Goal: Information Seeking & Learning: Find specific fact

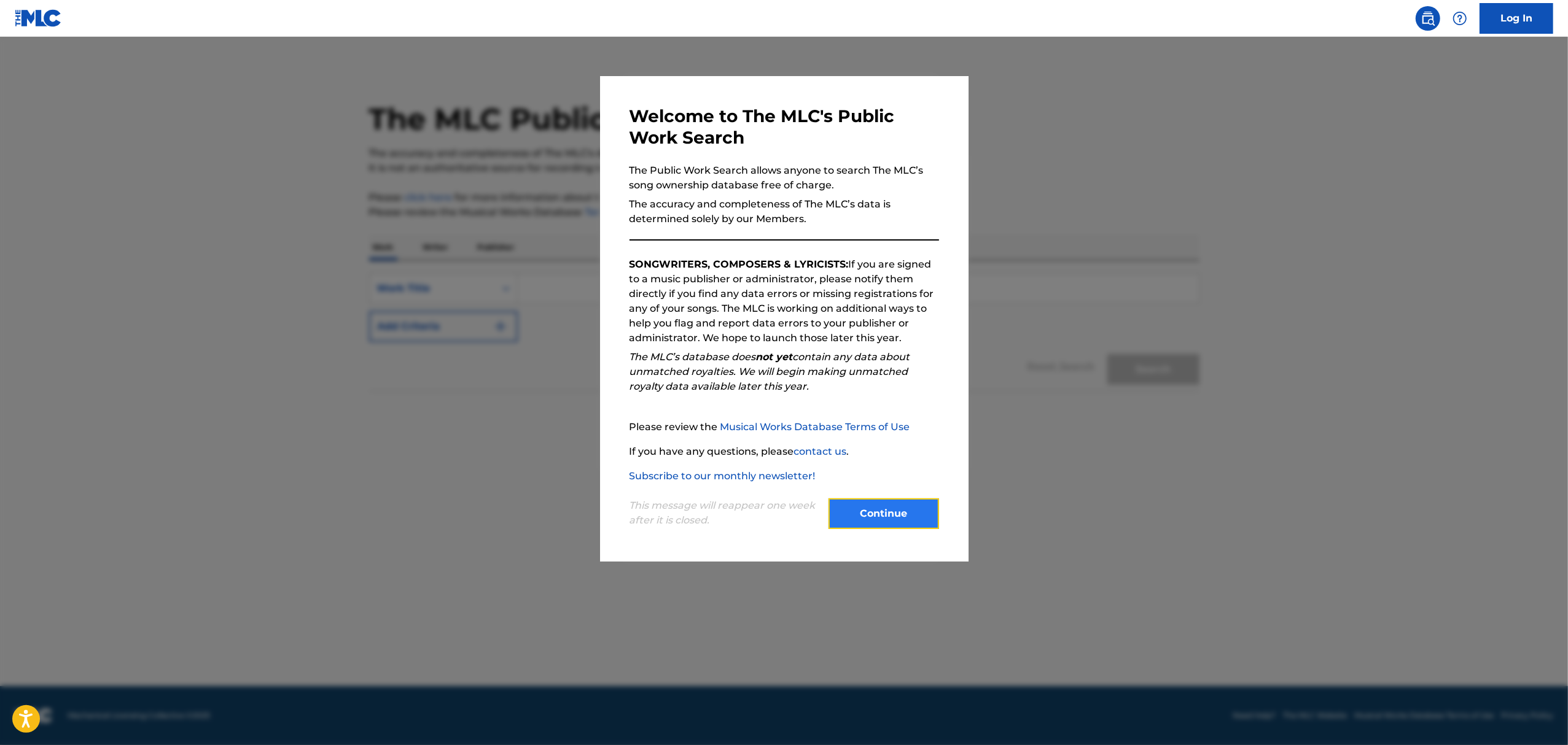
click at [885, 518] on button "Continue" at bounding box center [883, 514] width 110 height 31
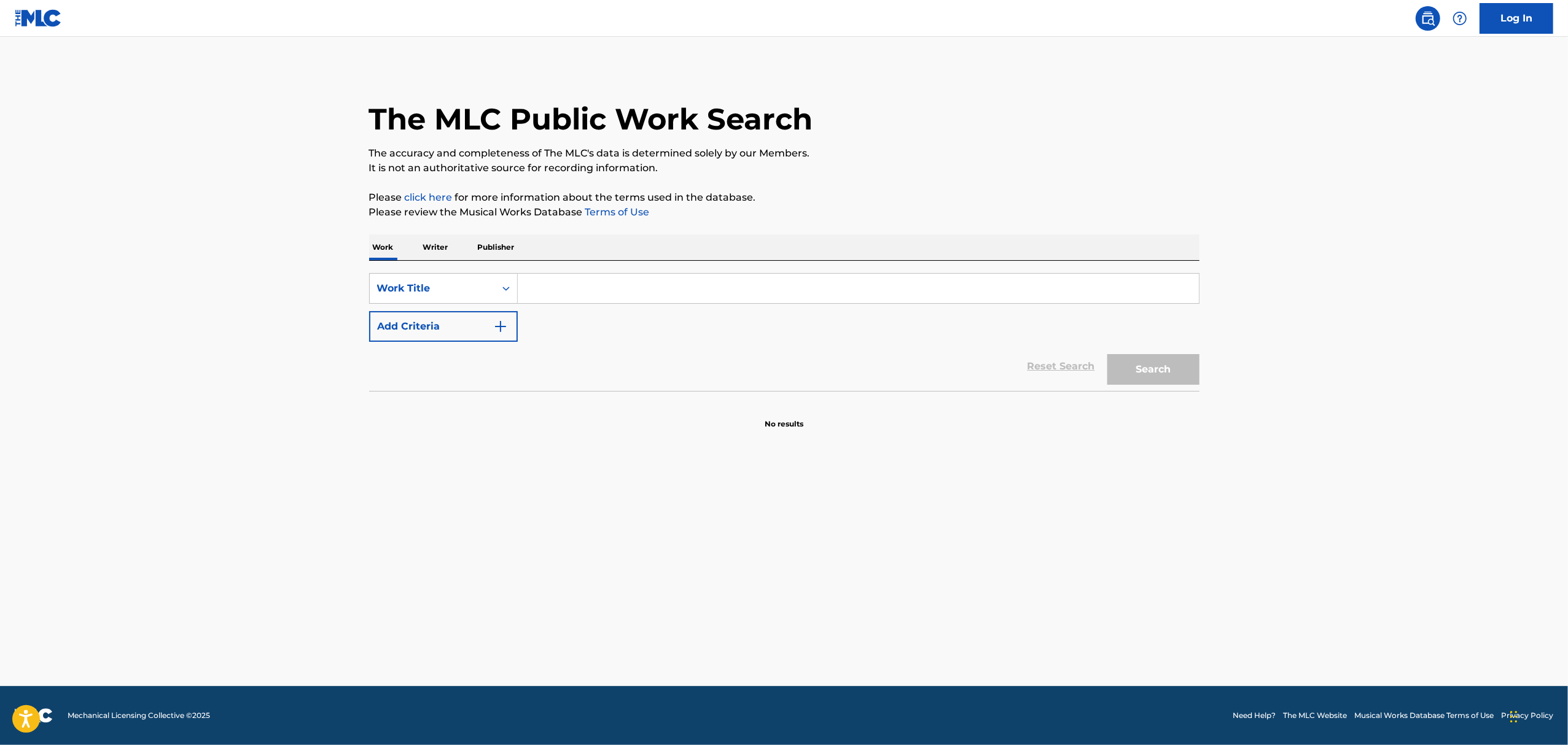
click at [555, 291] on input "Search Form" at bounding box center [858, 288] width 681 height 29
type input "rock"
click at [501, 327] on img "Search Form" at bounding box center [501, 326] width 15 height 15
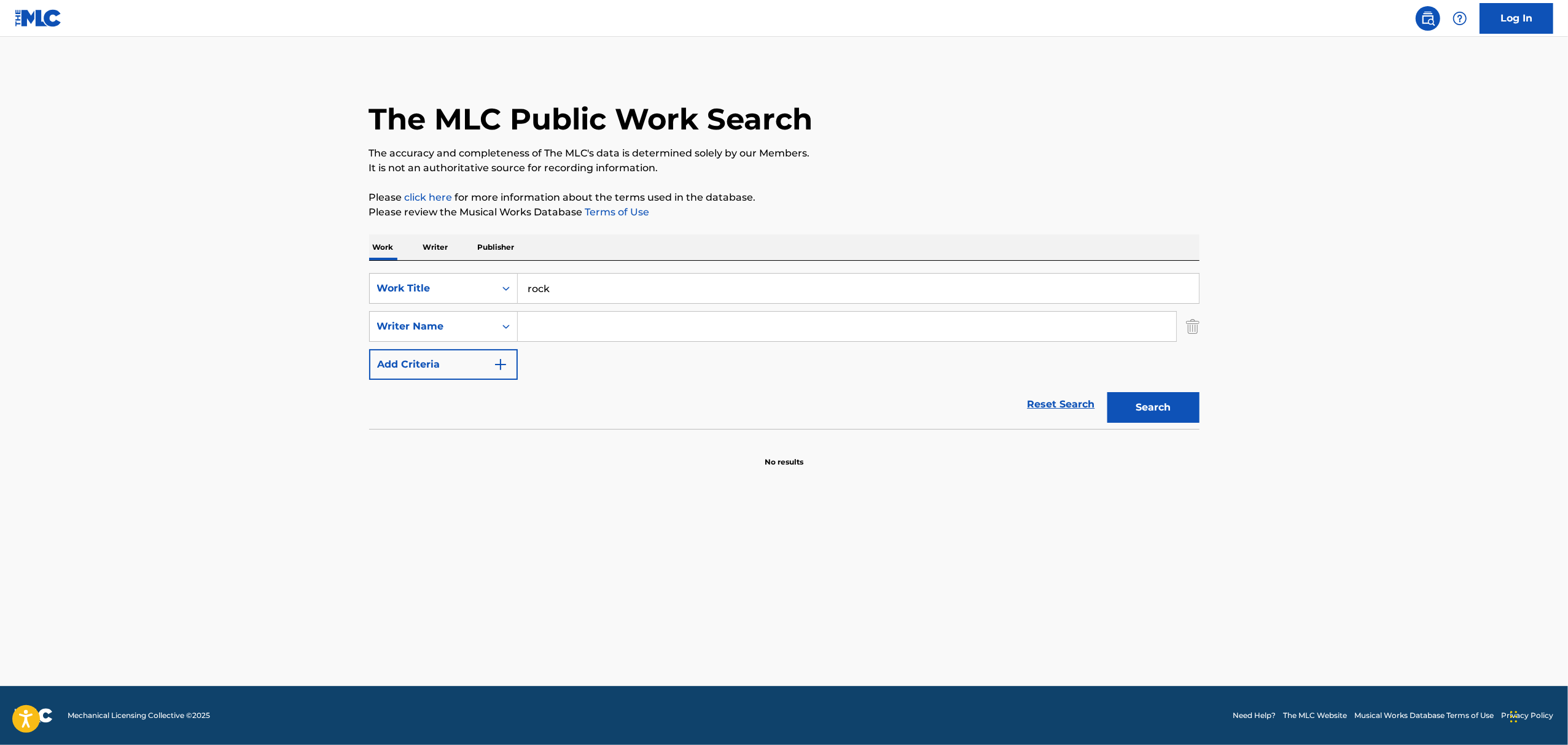
click at [536, 325] on input "Search Form" at bounding box center [846, 325] width 658 height 29
type input "[PERSON_NAME]"
click at [1107, 392] on button "Search" at bounding box center [1153, 407] width 92 height 31
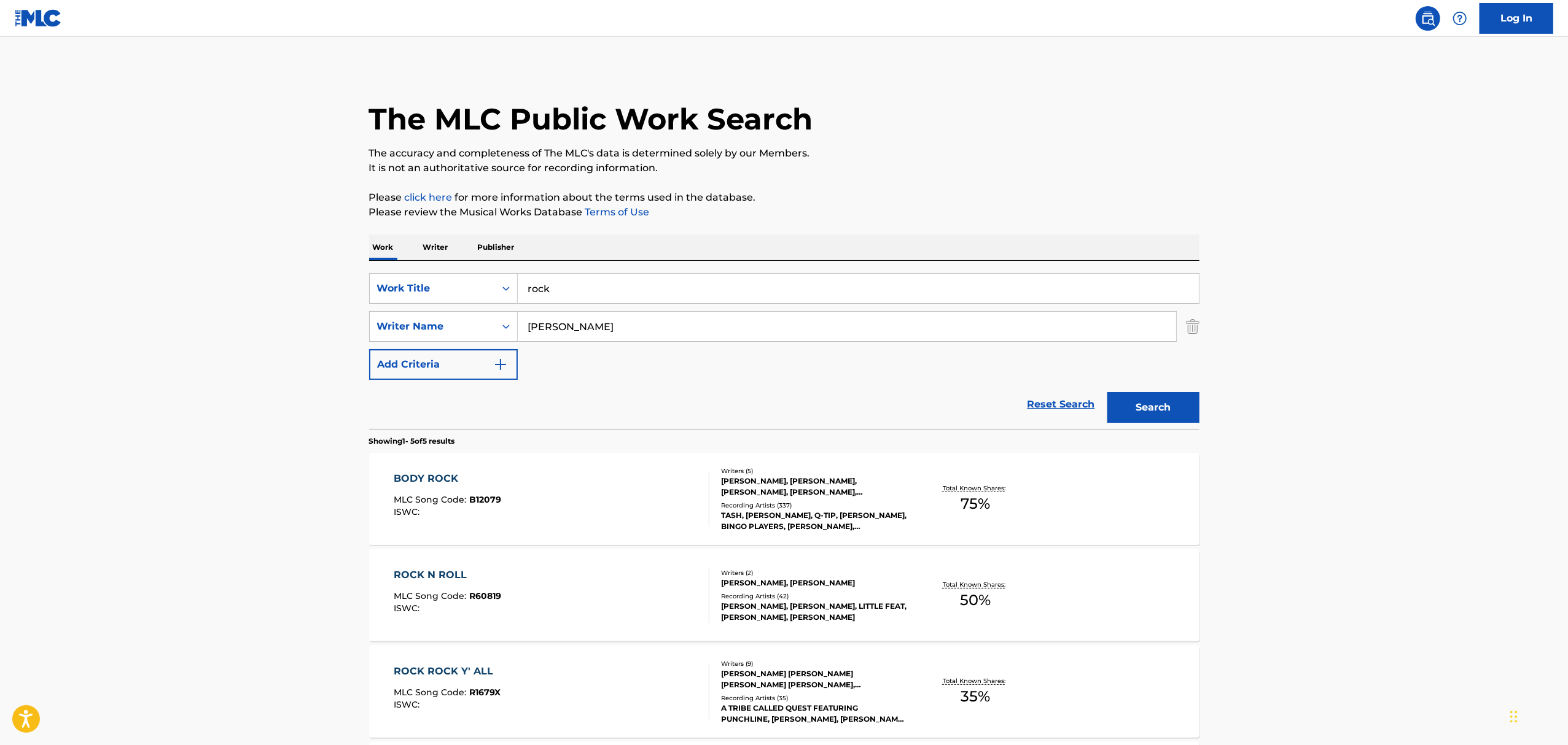
click at [813, 588] on div "[PERSON_NAME], [PERSON_NAME]" at bounding box center [813, 583] width 185 height 11
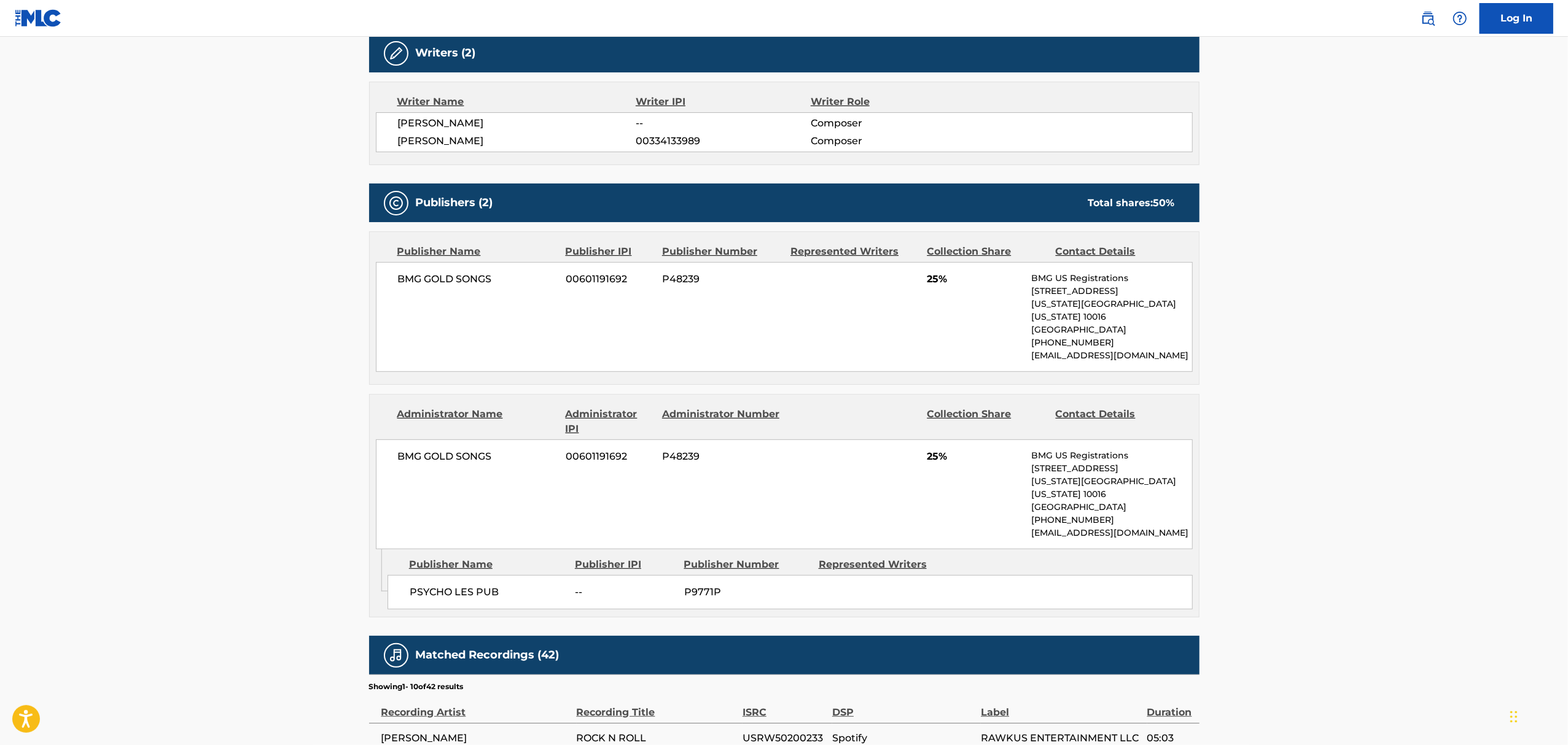
scroll to position [373, 0]
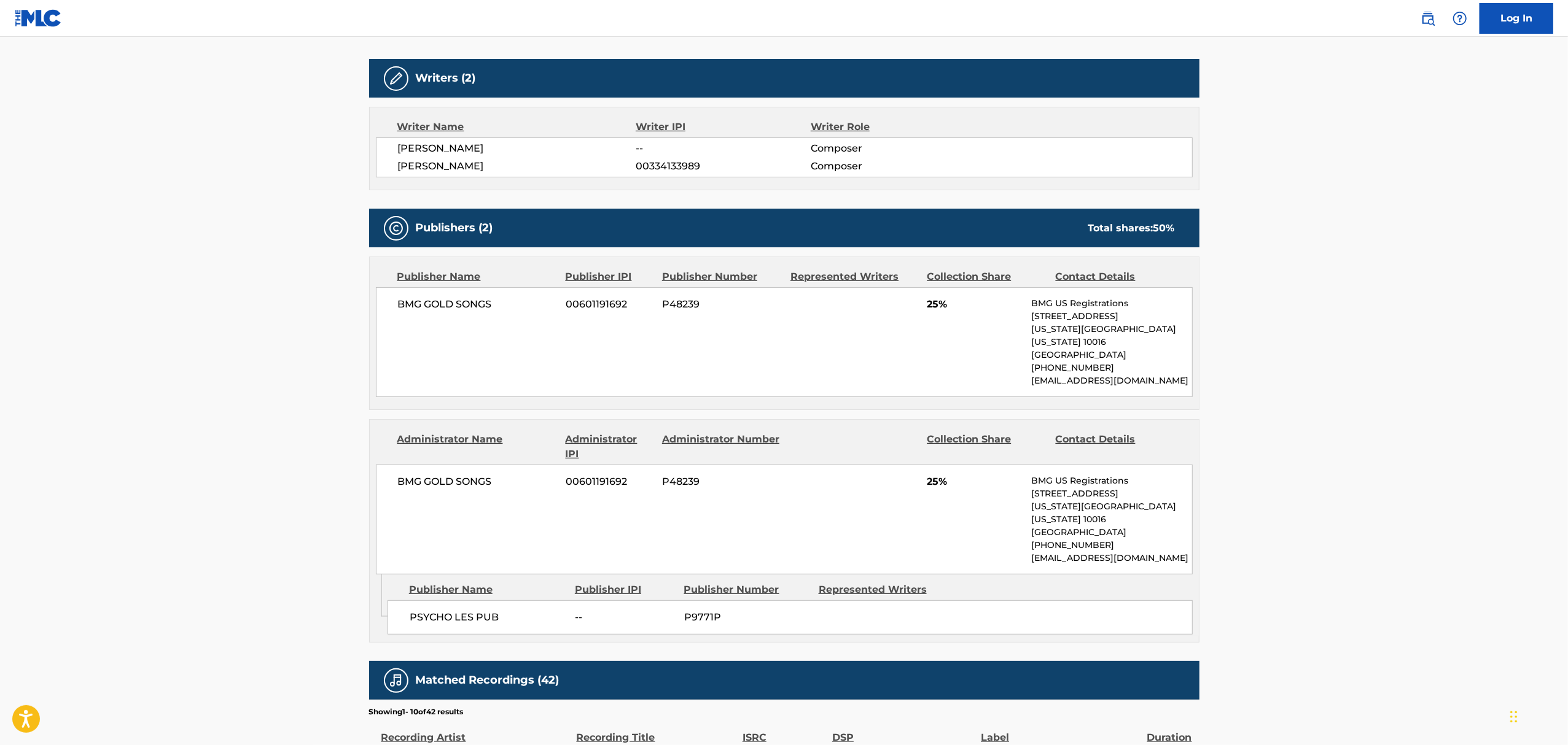
click at [1386, 470] on main "< Back to public search results Copy work link ROCK N ROLL Work Detail Member W…" at bounding box center [784, 390] width 1568 height 1455
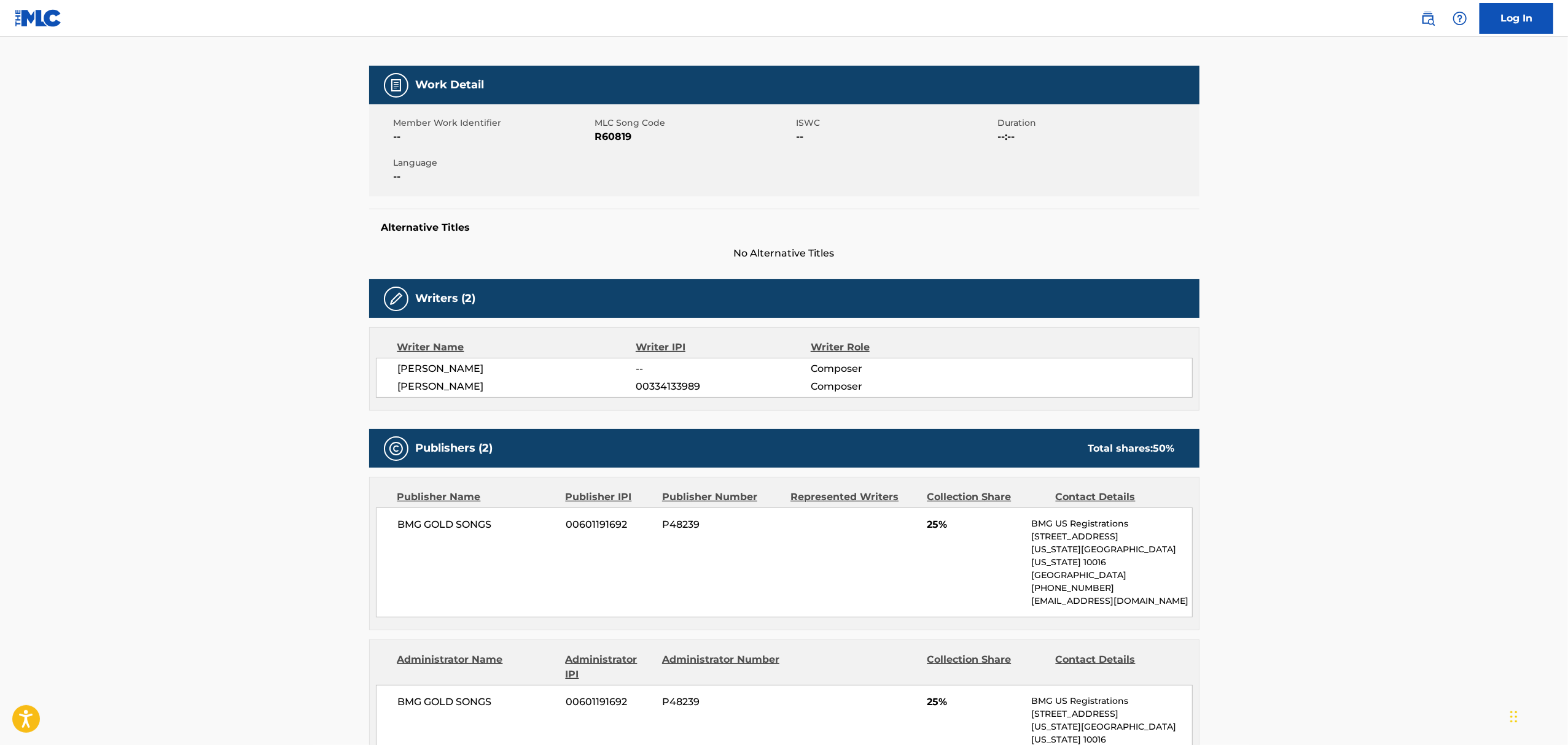
scroll to position [0, 0]
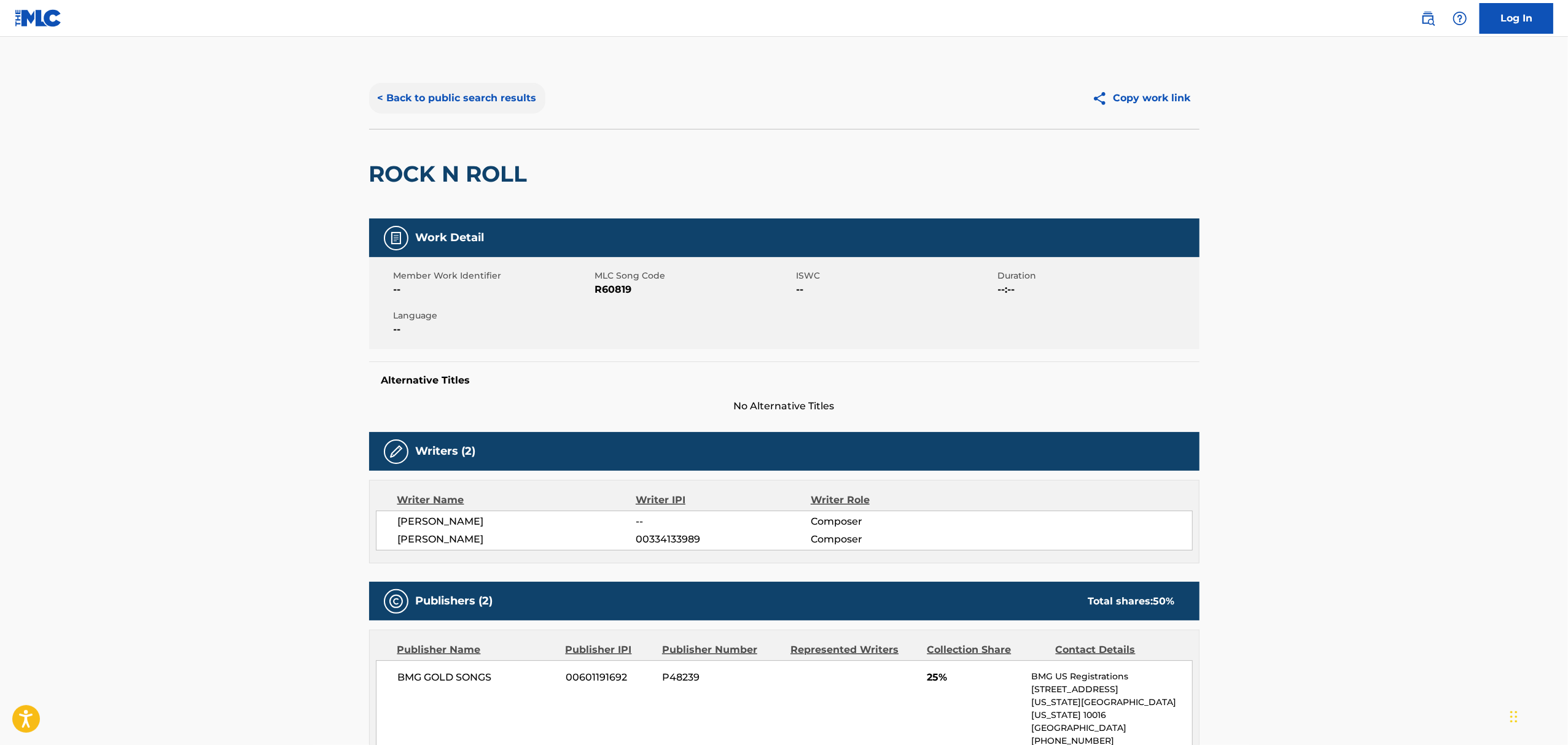
click at [432, 98] on button "< Back to public search results" at bounding box center [456, 98] width 176 height 31
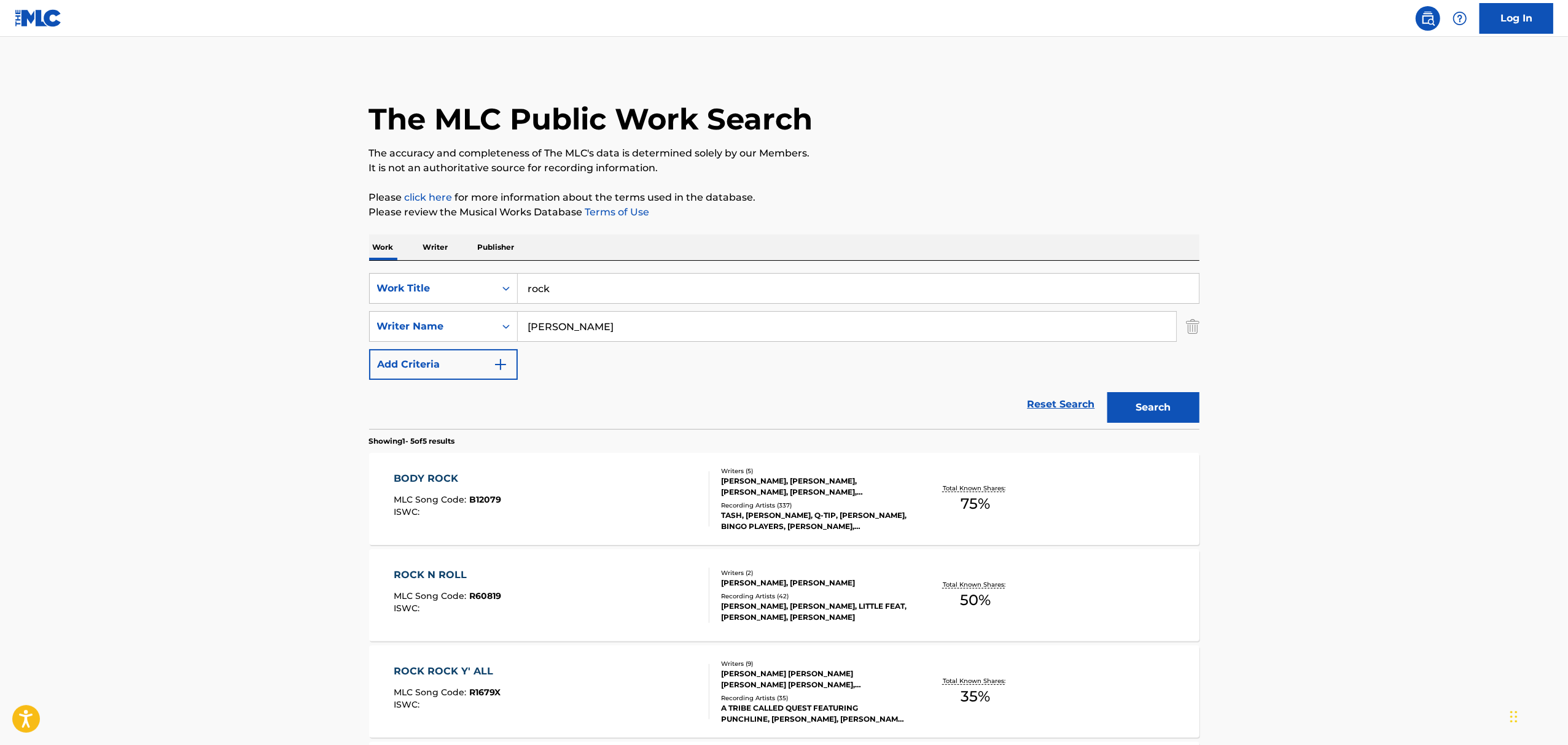
drag, startPoint x: 591, startPoint y: 291, endPoint x: 354, endPoint y: 271, distance: 237.8
click at [354, 271] on div "The MLC Public Work Search The accuracy and completeness of The MLC's data is d…" at bounding box center [783, 528] width 859 height 921
type input "allustrious"
click at [1107, 392] on button "Search" at bounding box center [1153, 407] width 92 height 31
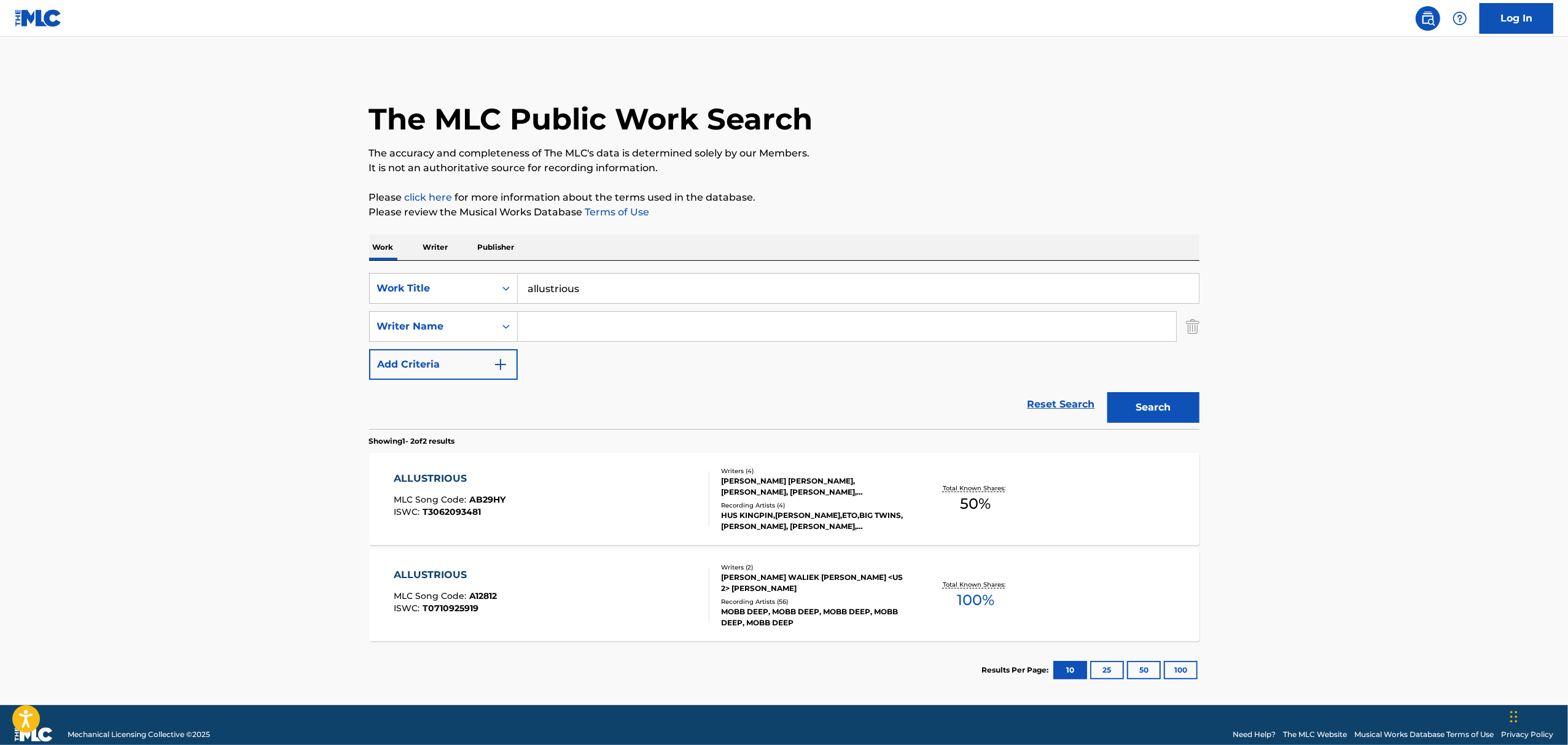
click at [838, 589] on div "[PERSON_NAME] WALIEK [PERSON_NAME] <US 2> [PERSON_NAME]" at bounding box center [813, 582] width 185 height 22
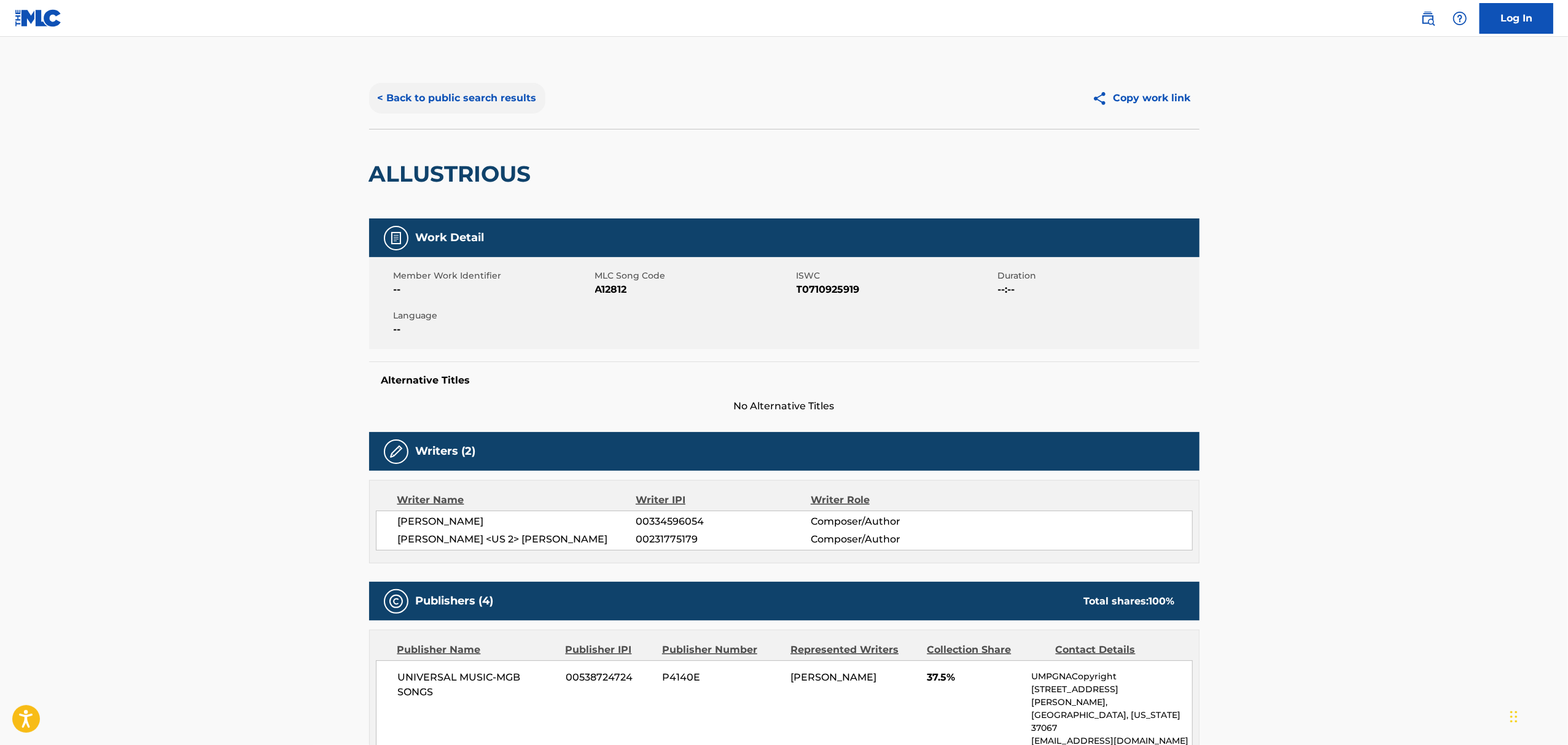
click at [393, 97] on button "< Back to public search results" at bounding box center [456, 98] width 176 height 31
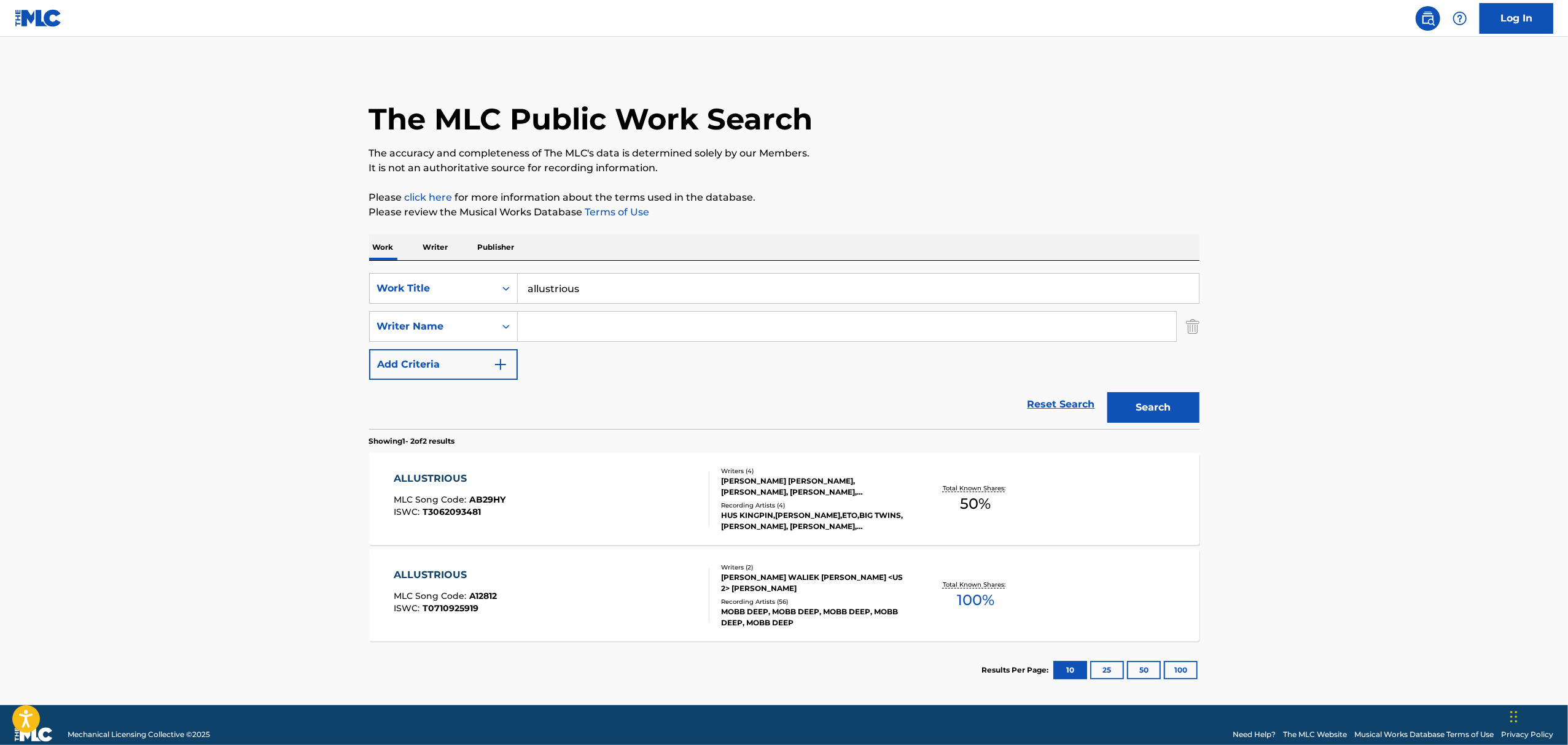
click at [555, 283] on input "allustrious" at bounding box center [858, 288] width 681 height 29
type input "rock n roll"
click at [1107, 392] on button "Search" at bounding box center [1153, 407] width 92 height 31
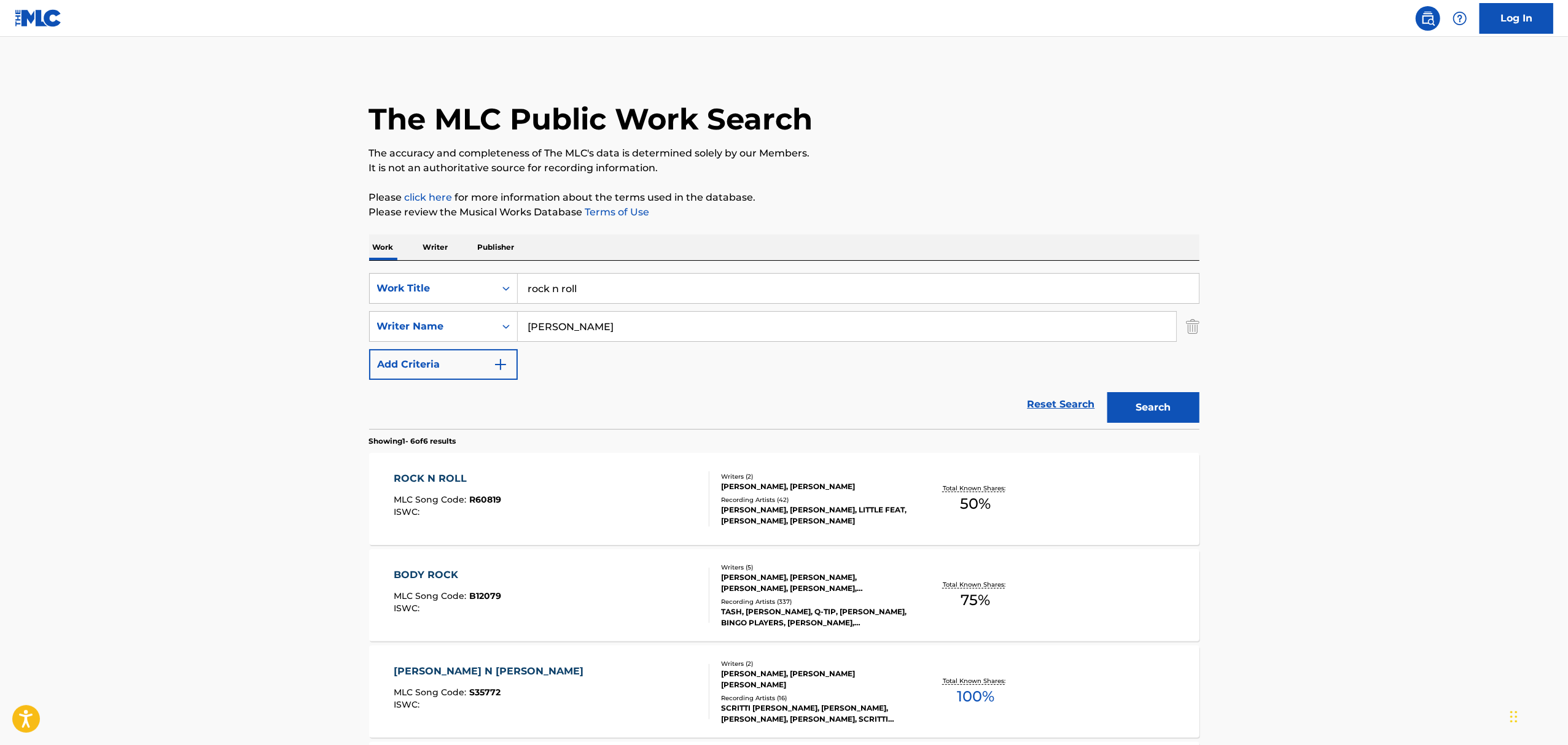
drag, startPoint x: 526, startPoint y: 325, endPoint x: 617, endPoint y: 329, distance: 91.1
click at [617, 329] on input "[PERSON_NAME]" at bounding box center [846, 325] width 658 height 29
type input "[PERSON_NAME]"
click at [1107, 392] on button "Search" at bounding box center [1153, 407] width 92 height 31
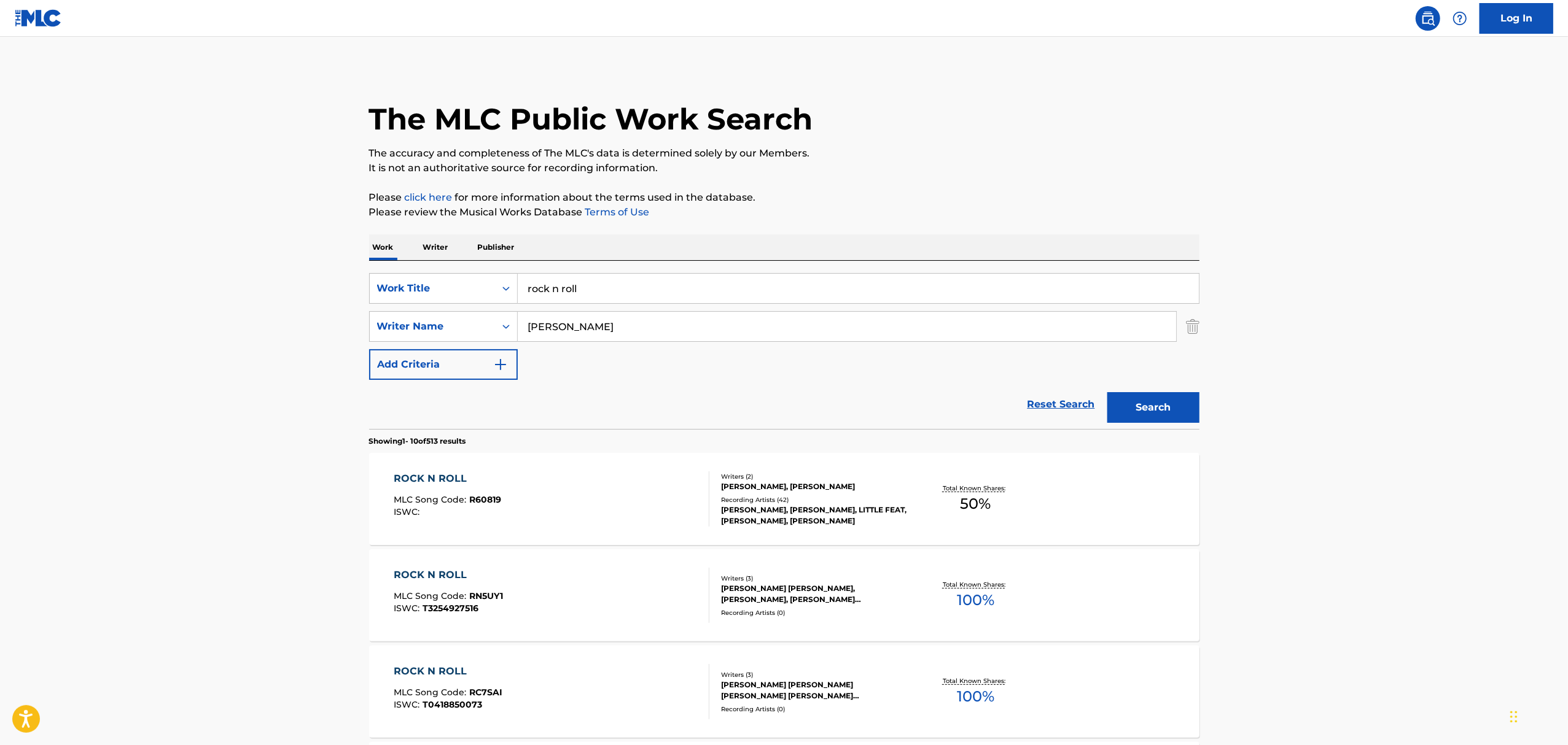
click at [782, 500] on div "Recording Artists ( 42 )" at bounding box center [813, 500] width 185 height 9
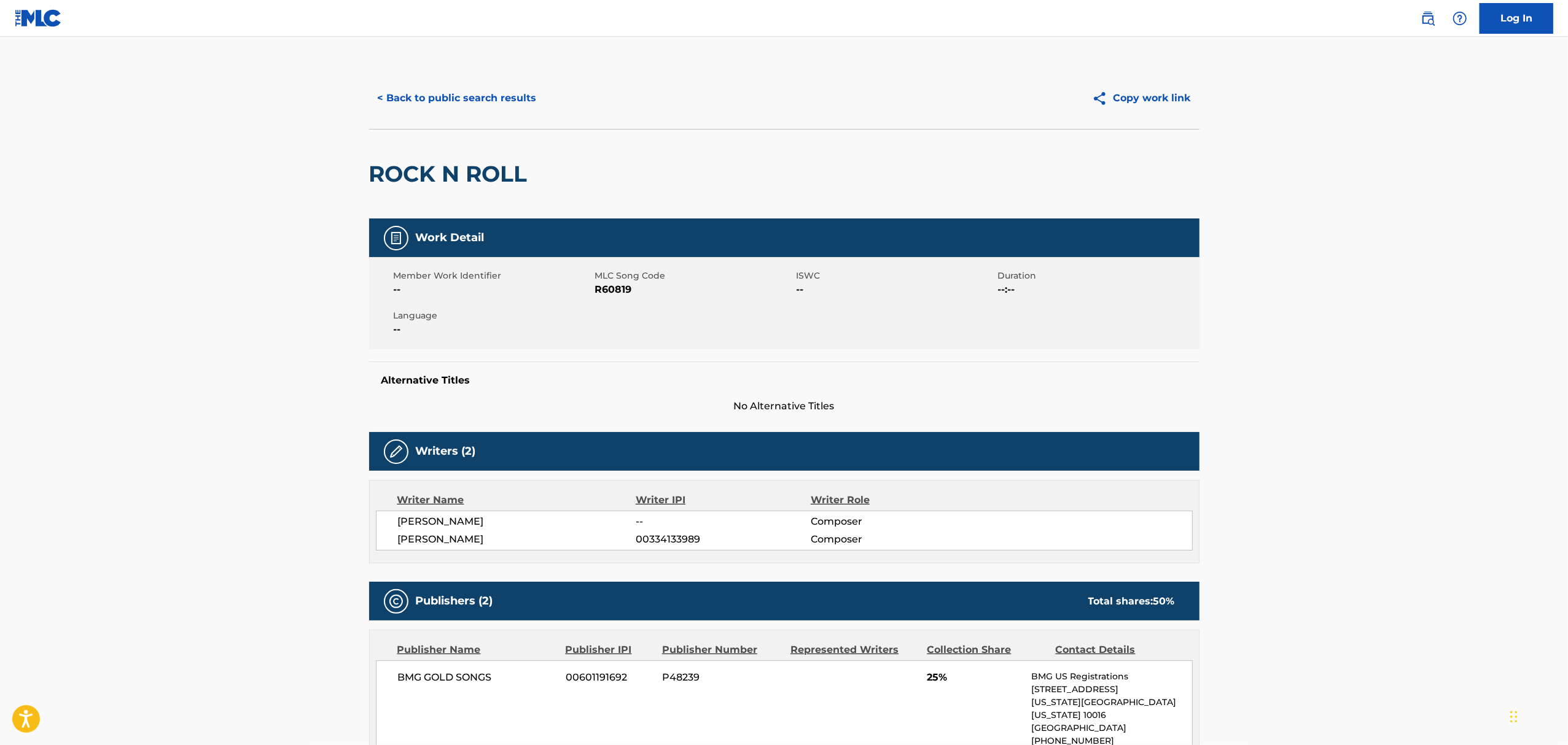
click at [605, 289] on span "R60819" at bounding box center [694, 290] width 199 height 15
copy span "R60819"
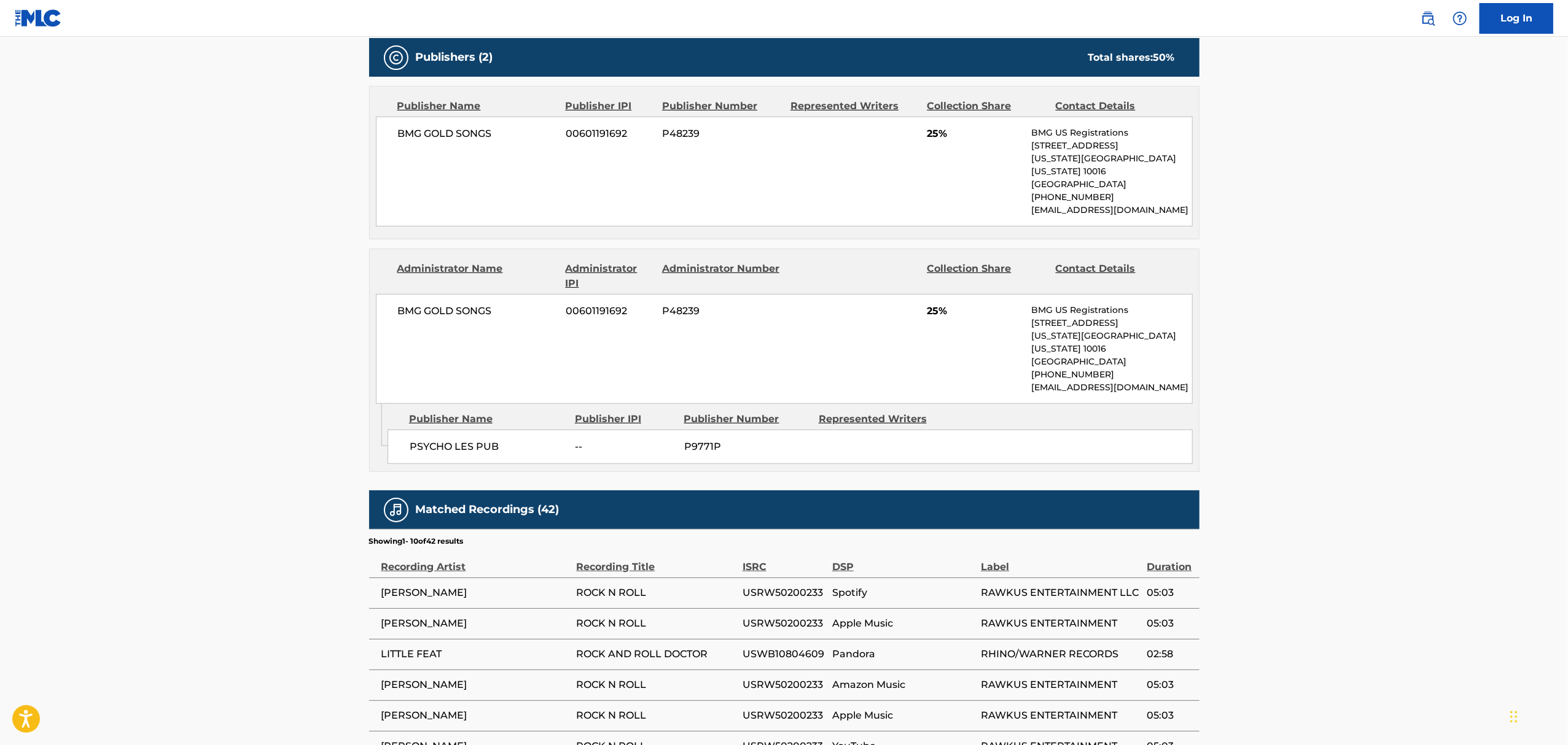
scroll to position [782, 0]
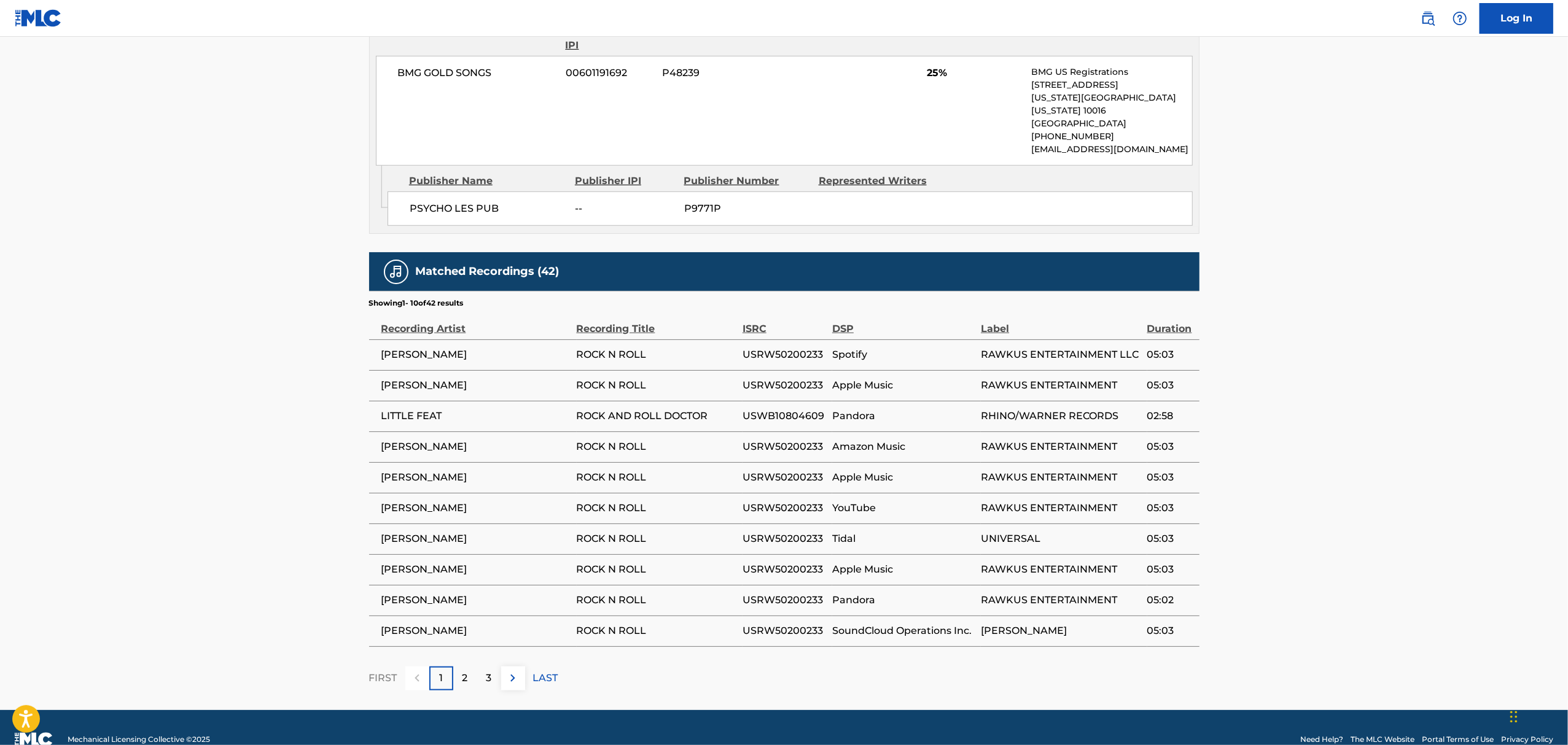
click at [789, 347] on span "USRW50200233" at bounding box center [784, 355] width 84 height 15
copy span "USRW50200233"
